Goal: Find specific page/section: Find specific page/section

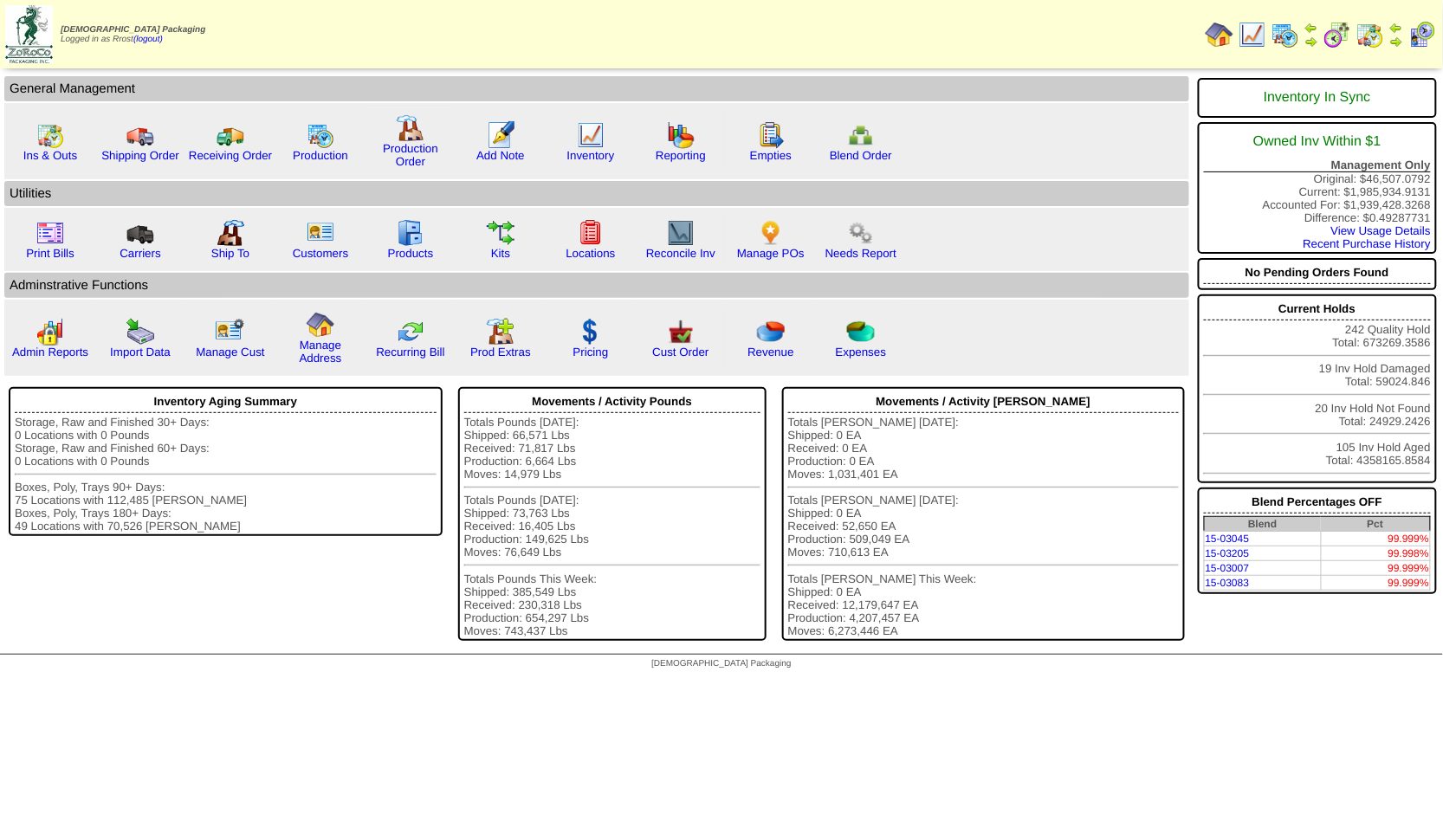
click at [1279, 25] on img at bounding box center [1285, 35] width 27 height 27
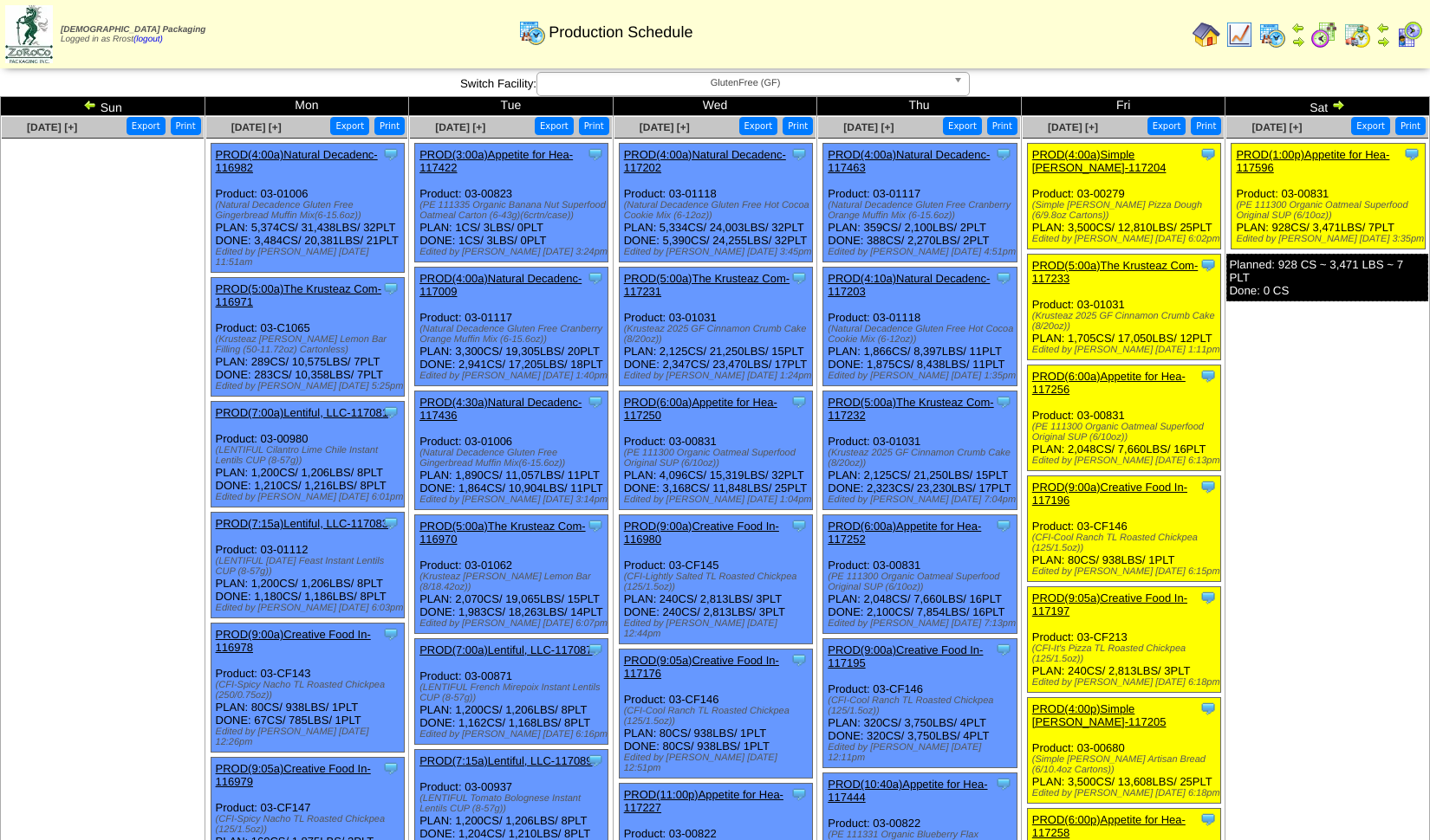
click at [825, 77] on span "GlutenFree (GF)" at bounding box center [745, 83] width 402 height 21
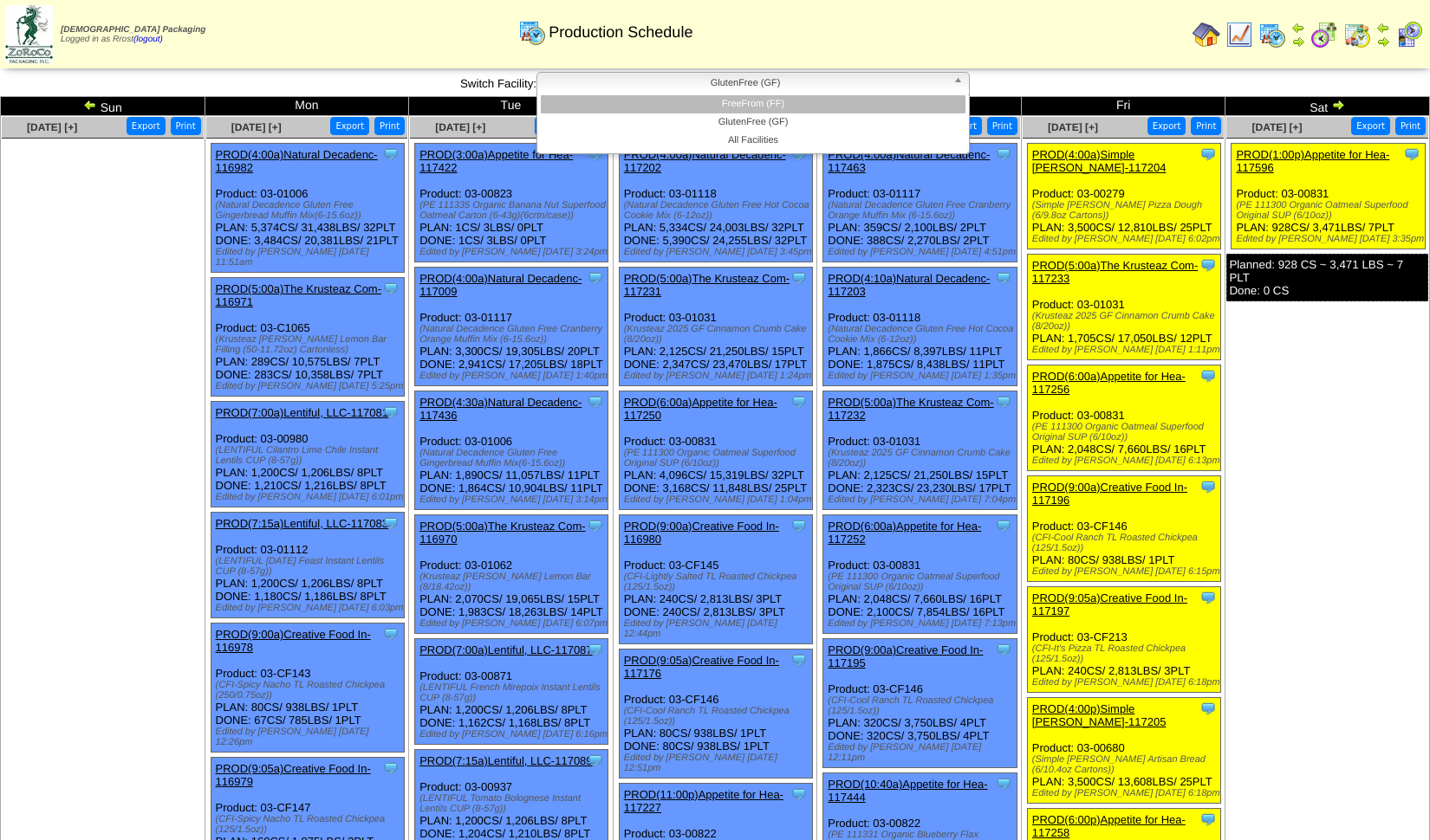
click at [821, 107] on li "FreeFrom (FF)" at bounding box center [753, 104] width 424 height 18
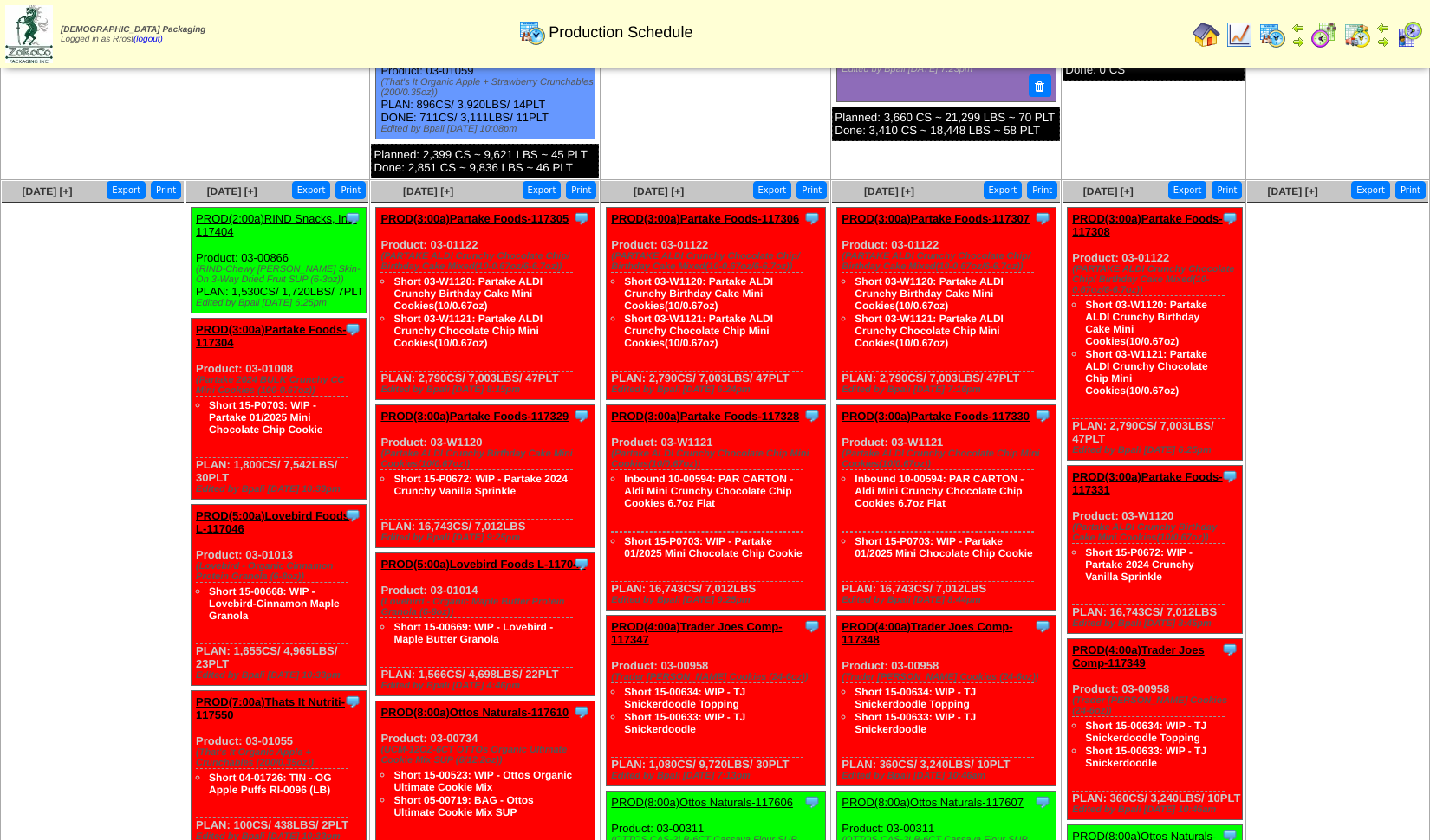
scroll to position [682, 0]
